Goal: Find specific page/section: Find specific page/section

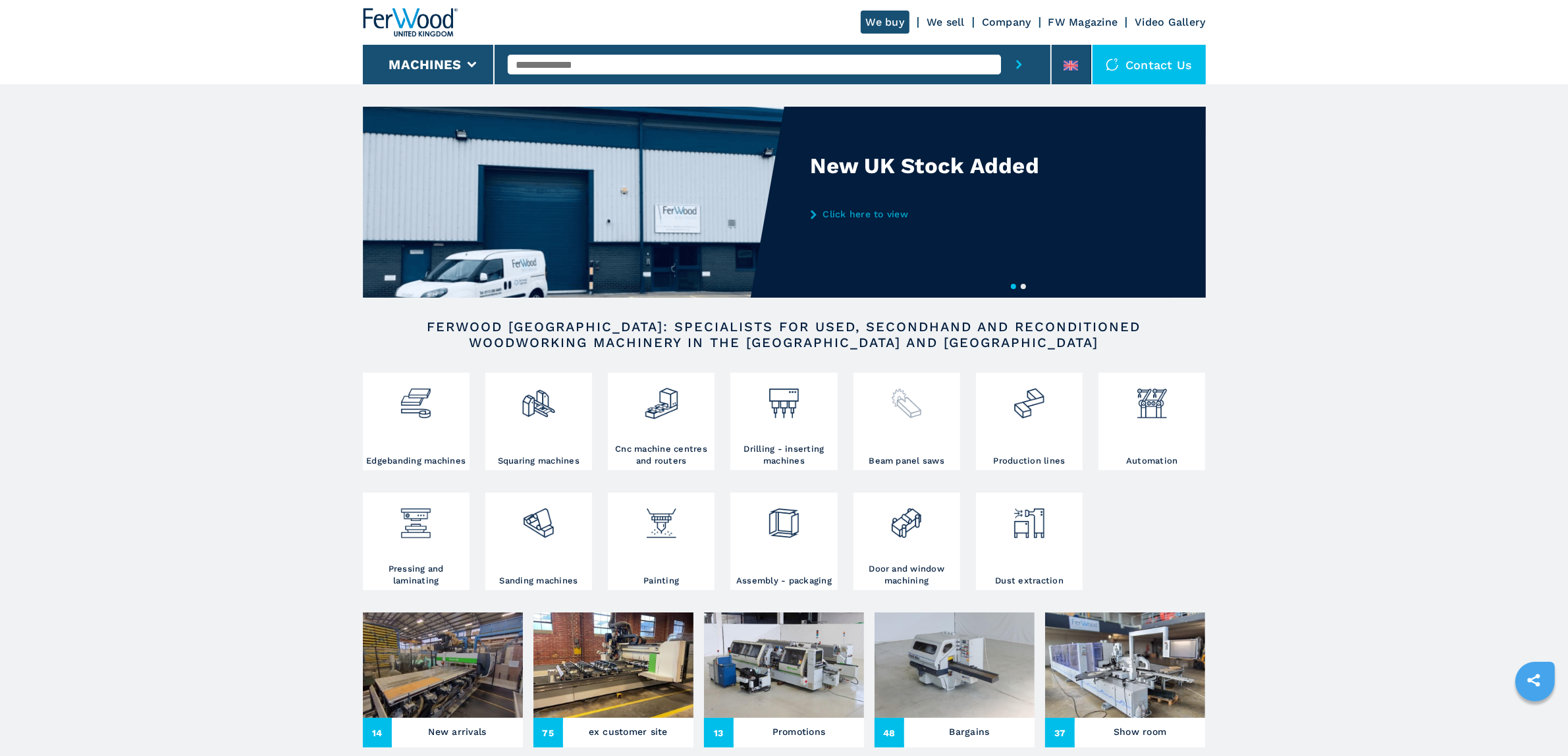
click at [907, 423] on div at bounding box center [907, 415] width 100 height 79
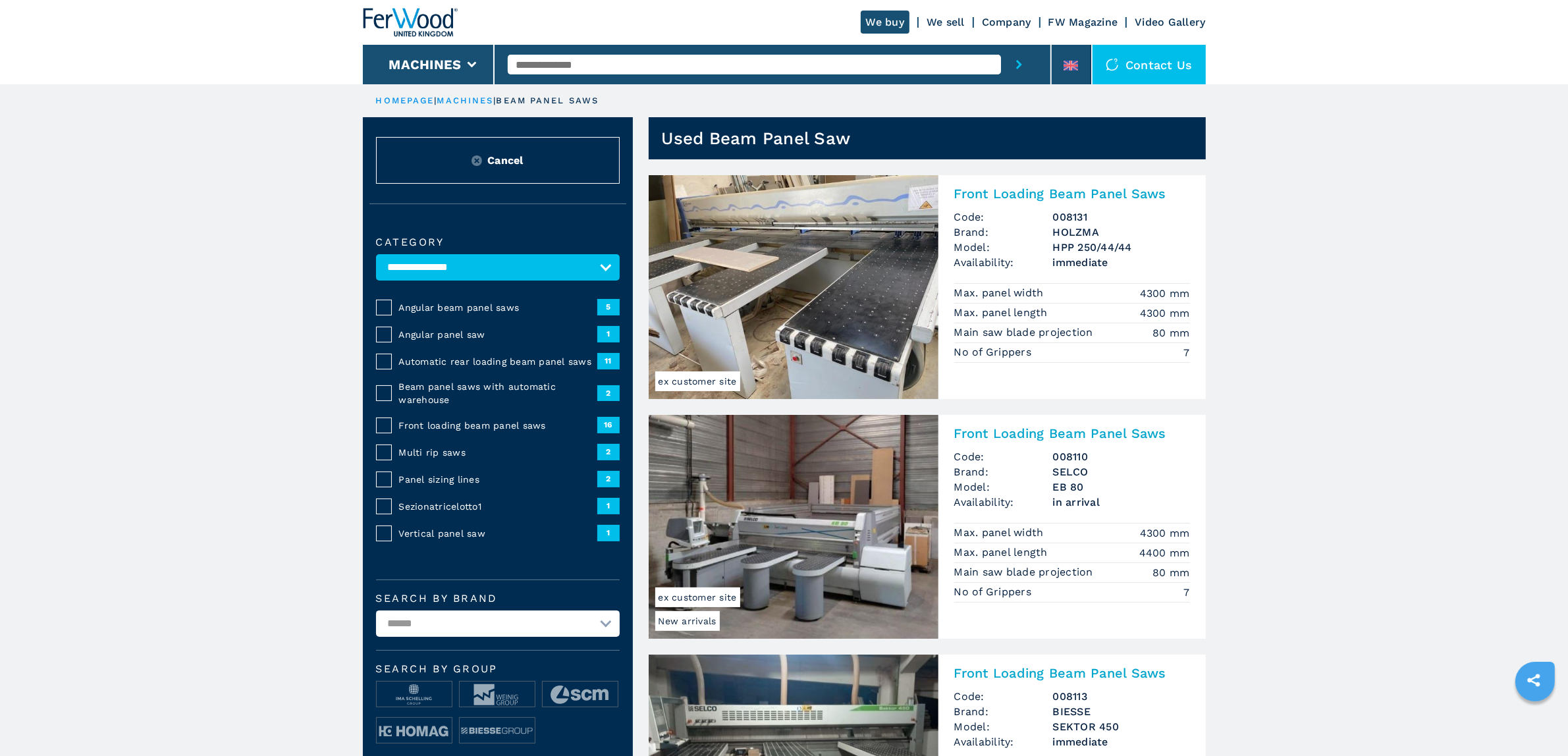
click at [484, 424] on span "Front loading beam panel saws" at bounding box center [497, 425] width 198 height 13
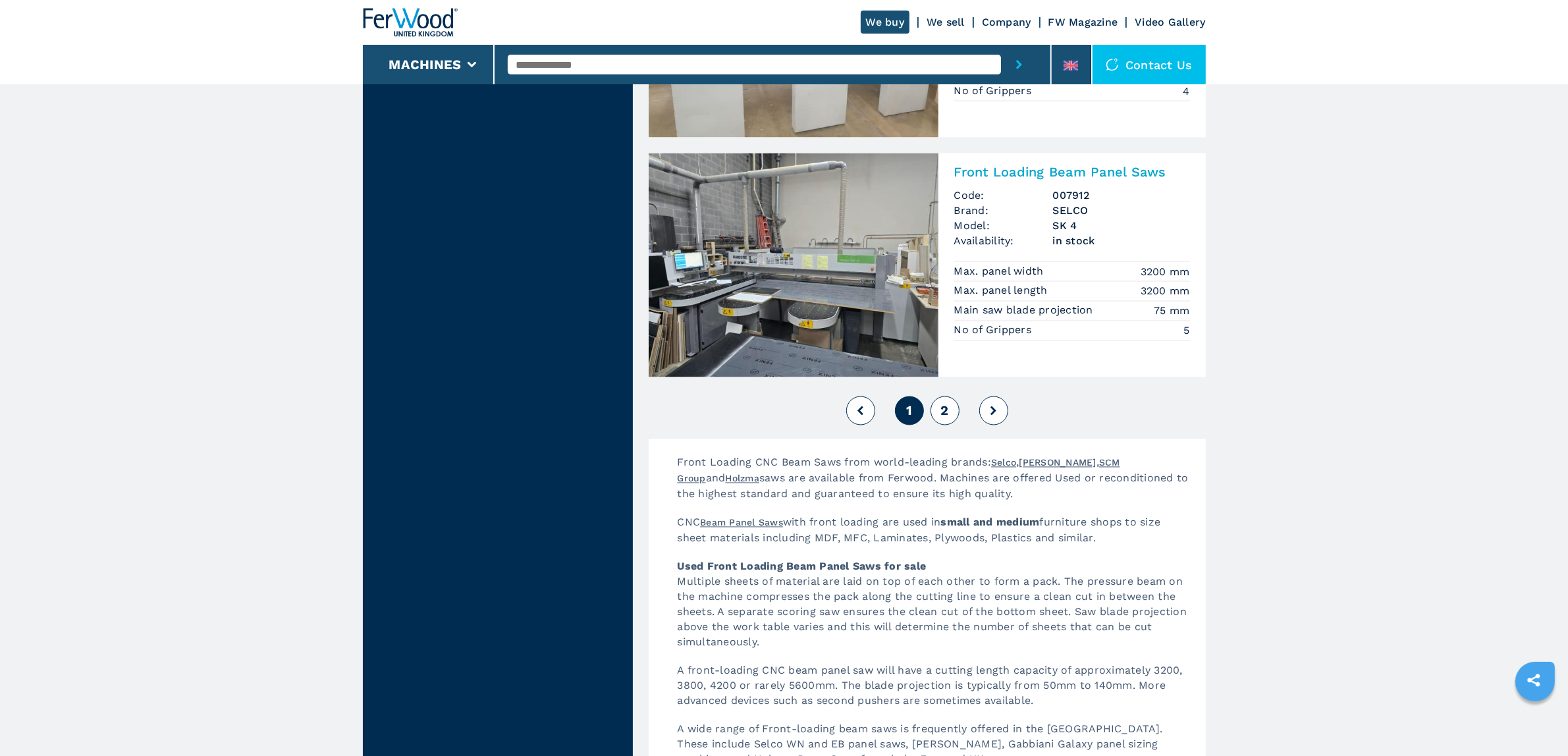
scroll to position [2963, 0]
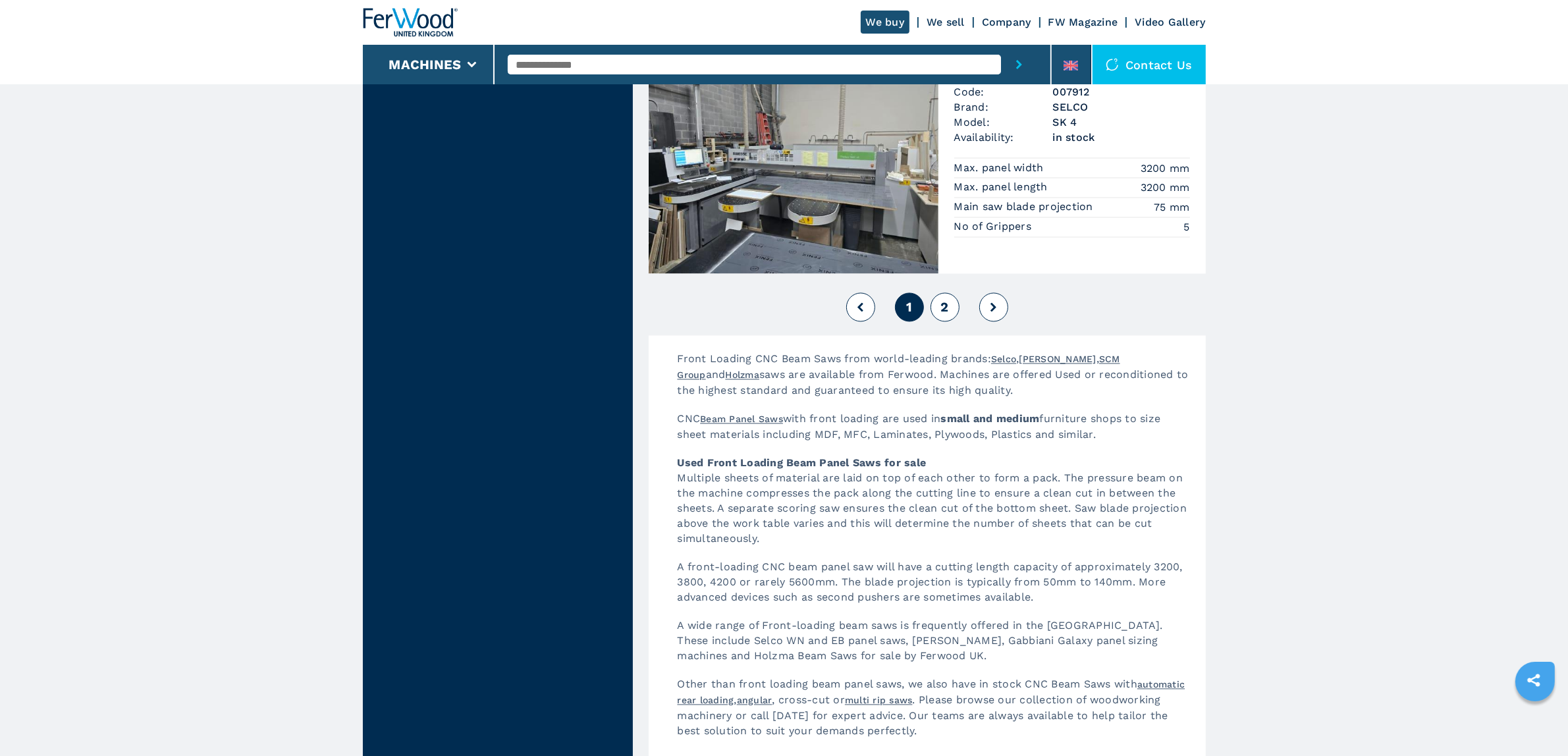
click at [947, 303] on span "2" at bounding box center [944, 307] width 8 height 16
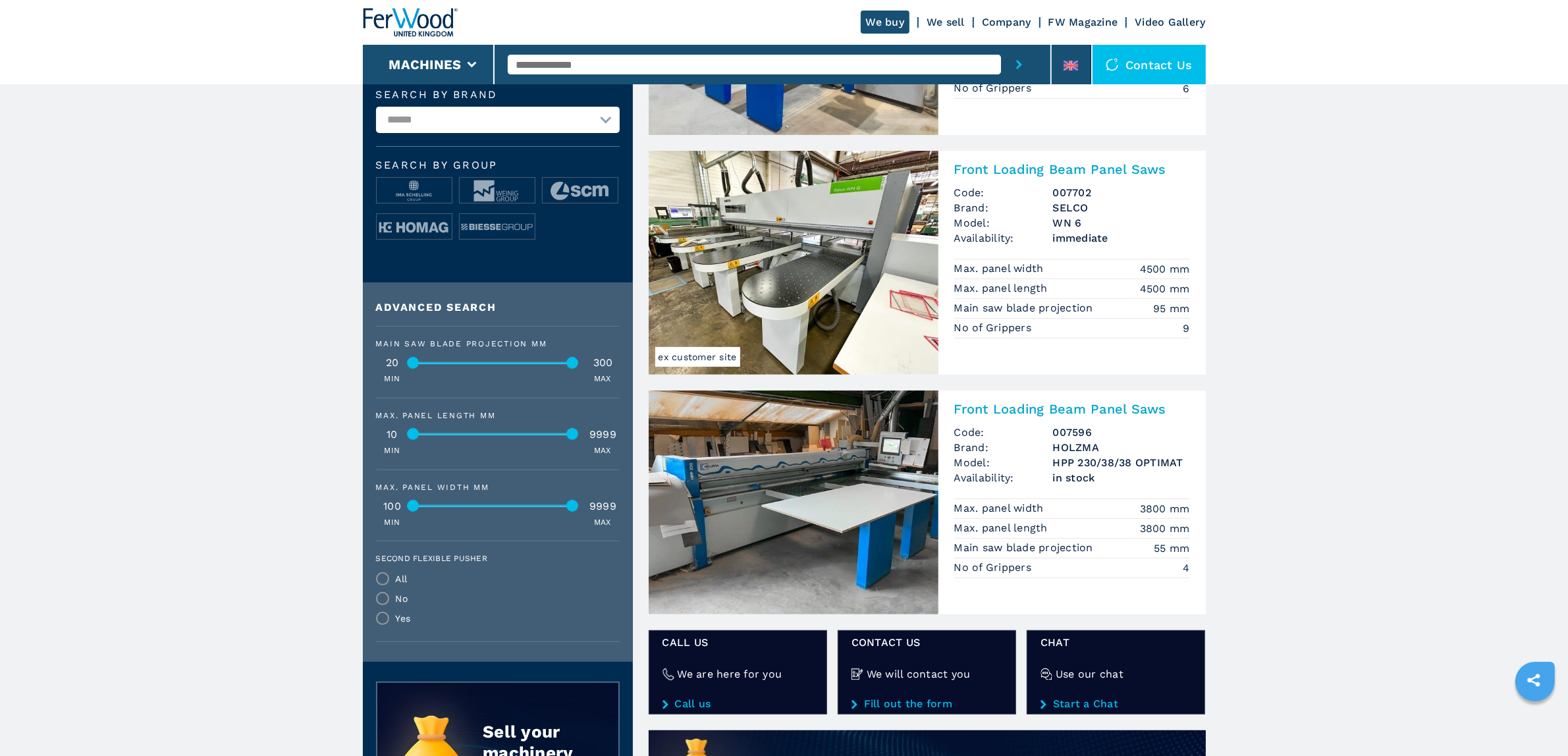
scroll to position [494, 0]
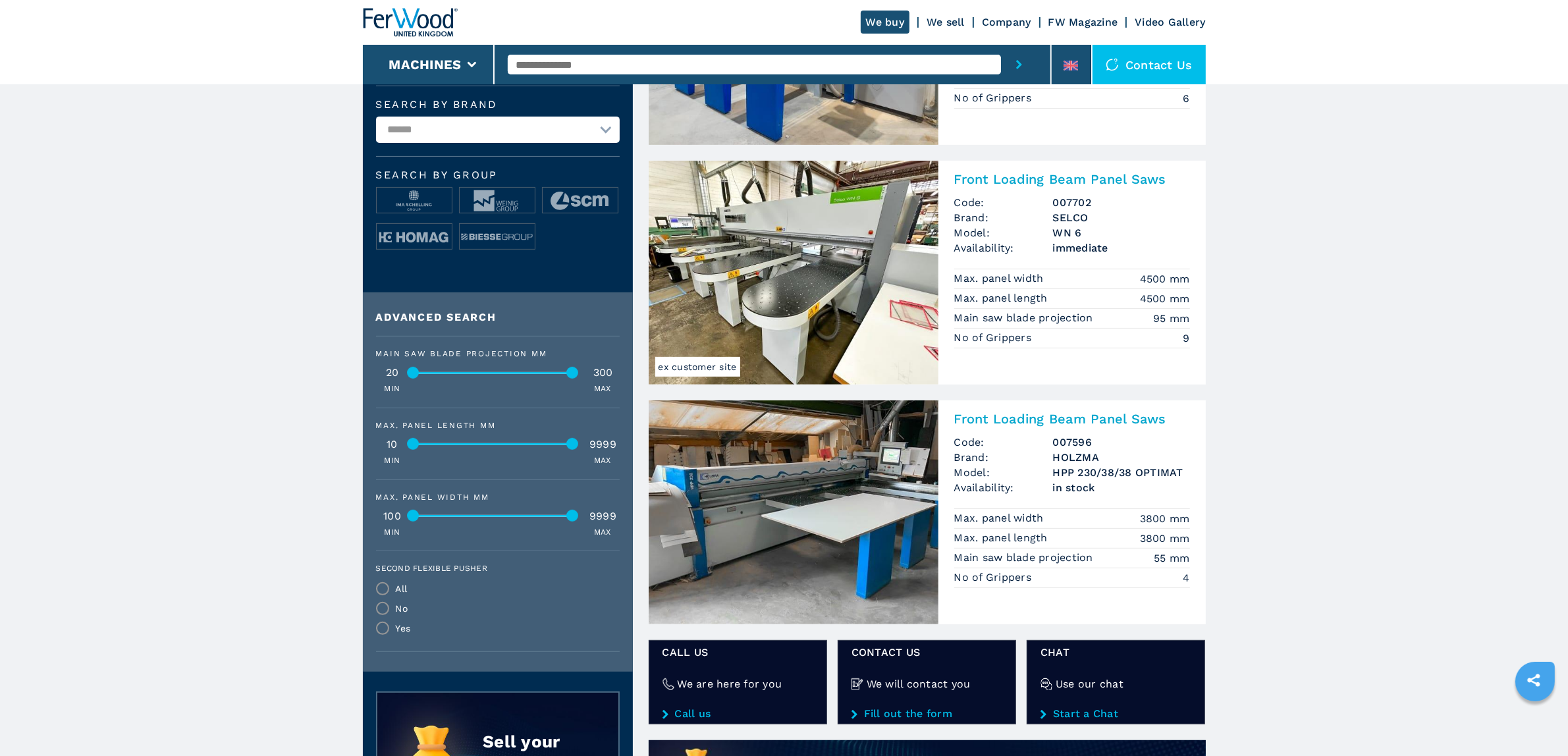
click at [1269, 418] on main "**********" at bounding box center [784, 711] width 1568 height 2411
